Goal: Information Seeking & Learning: Learn about a topic

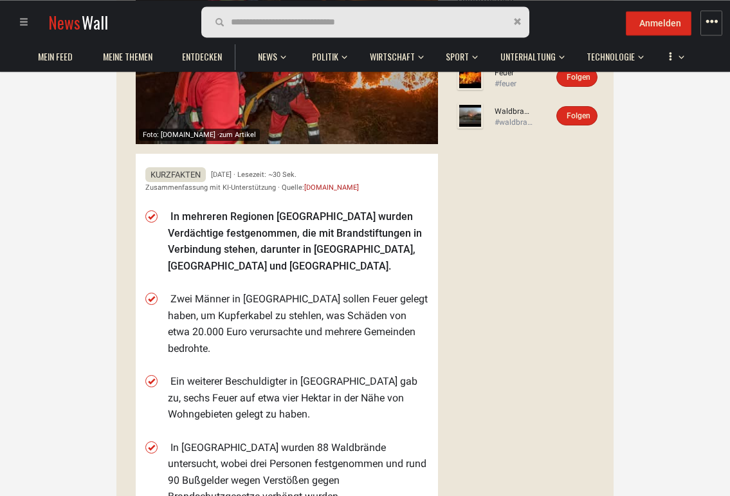
scroll to position [263, 0]
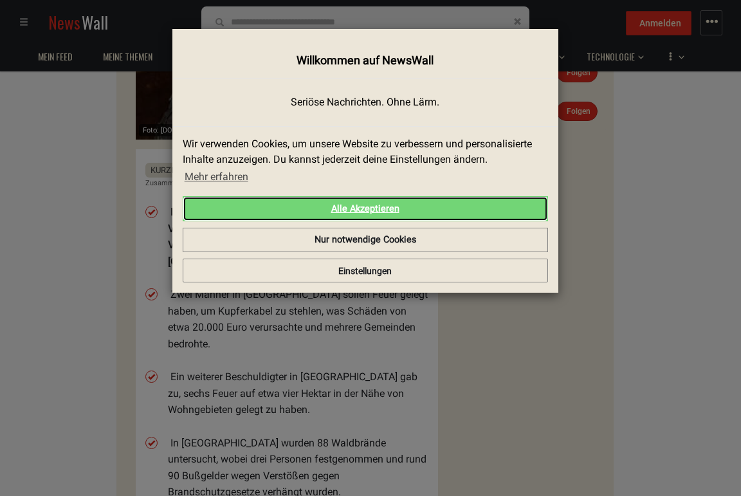
click at [340, 207] on link "Alle Akzeptieren" at bounding box center [365, 209] width 365 height 26
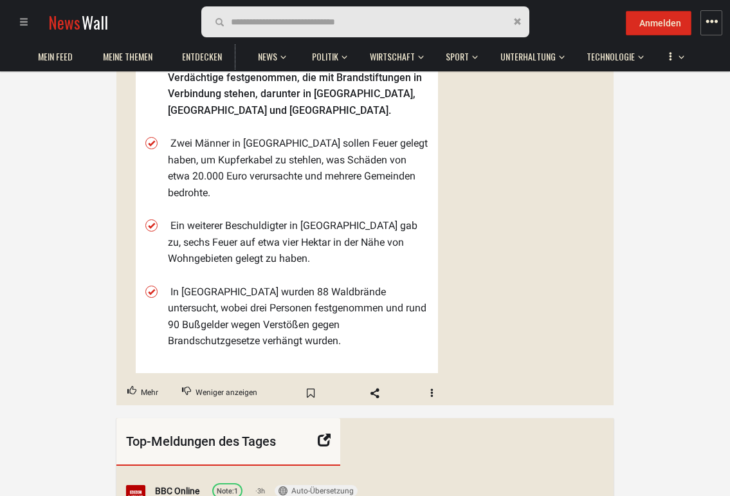
scroll to position [394, 0]
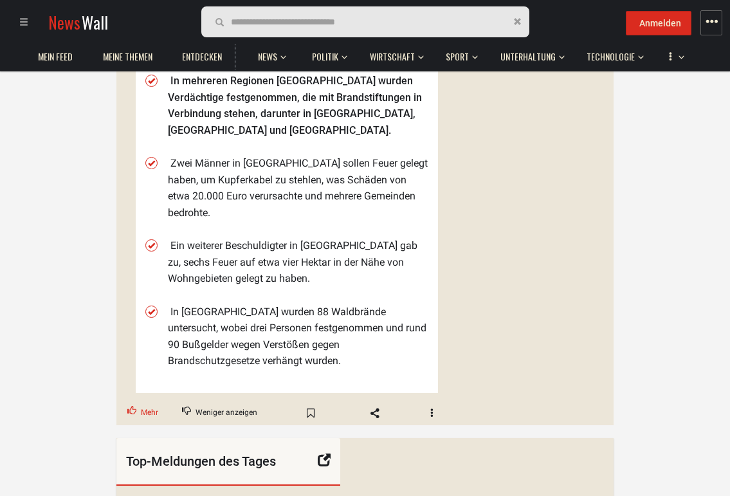
click at [152, 405] on span "Mehr" at bounding box center [149, 413] width 17 height 17
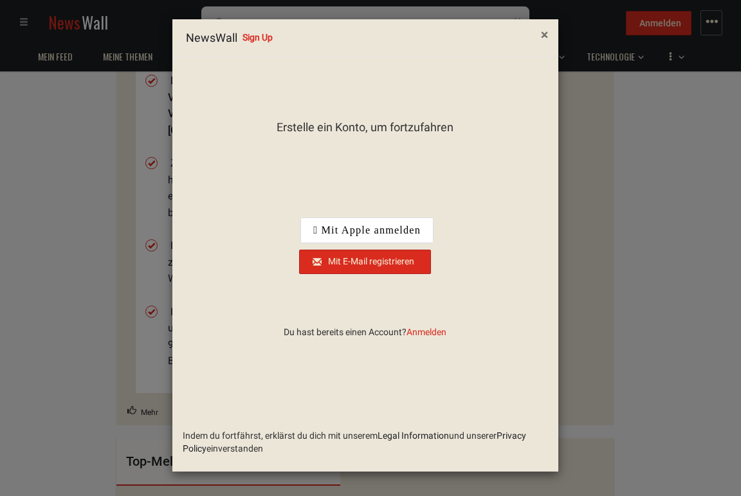
click at [540, 32] on button "×" at bounding box center [544, 35] width 26 height 33
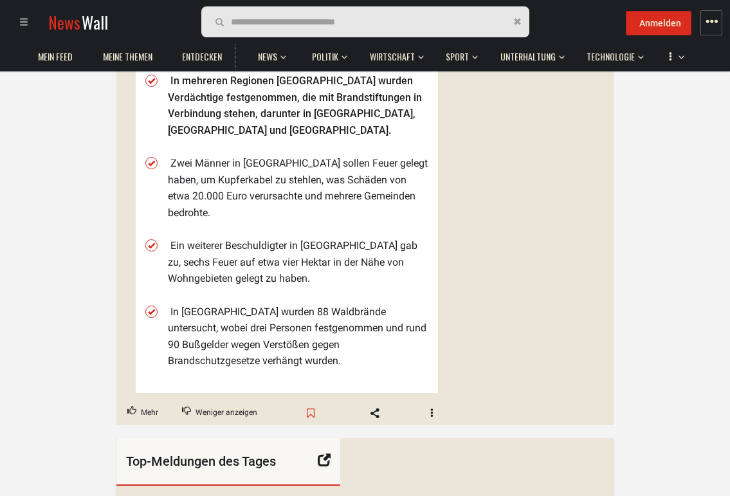
click at [308, 408] on span "Bookmark" at bounding box center [310, 413] width 15 height 11
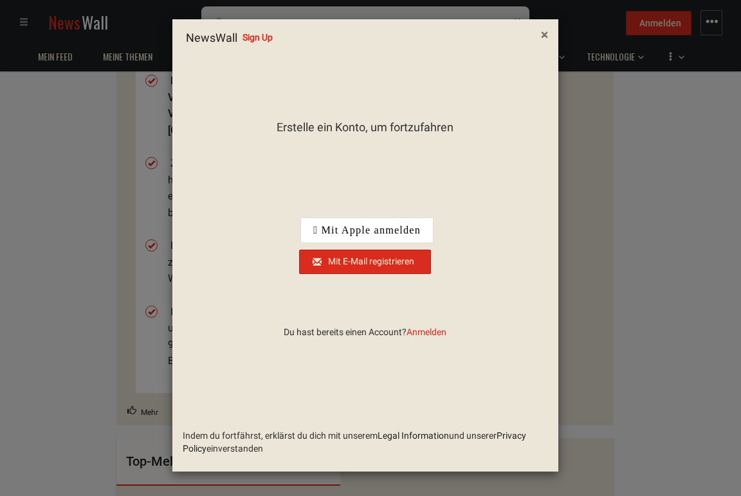
click at [543, 35] on span "×" at bounding box center [544, 34] width 7 height 15
